Goal: Task Accomplishment & Management: Complete application form

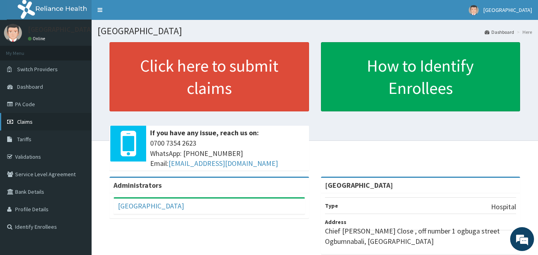
click at [66, 125] on link "Claims" at bounding box center [46, 122] width 92 height 18
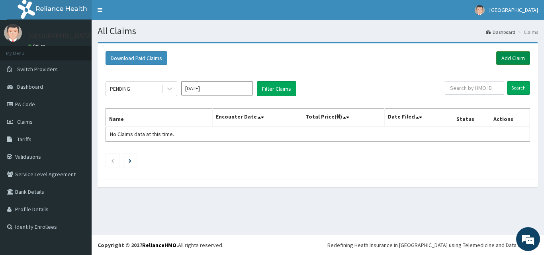
click at [521, 57] on link "Add Claim" at bounding box center [513, 58] width 34 height 14
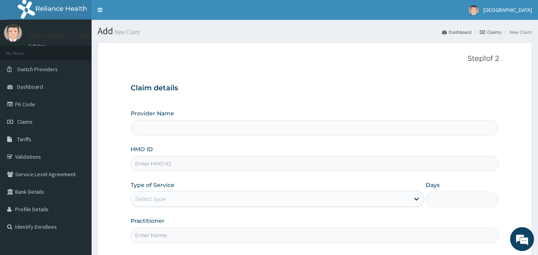
type input "[GEOGRAPHIC_DATA]"
click at [32, 158] on link "Validations" at bounding box center [46, 157] width 92 height 18
